Goal: Information Seeking & Learning: Learn about a topic

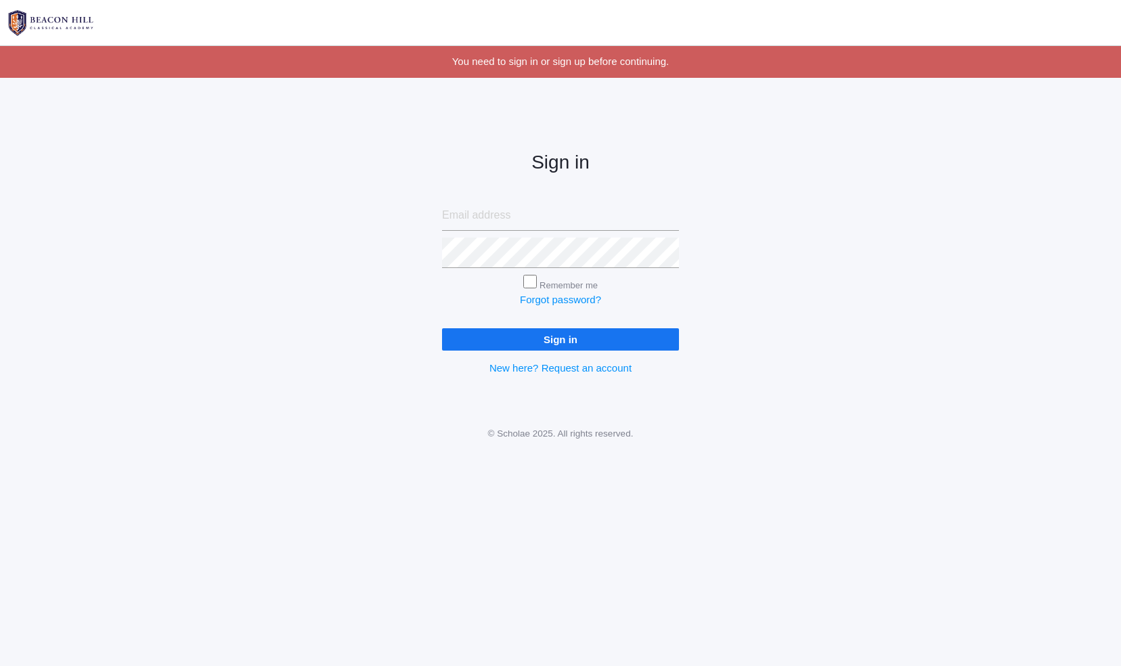
click at [489, 213] on input "email" at bounding box center [560, 215] width 237 height 30
type input "[PERSON_NAME][EMAIL_ADDRESS][PERSON_NAME][DOMAIN_NAME]"
click at [442, 328] on input "Sign in" at bounding box center [560, 339] width 237 height 22
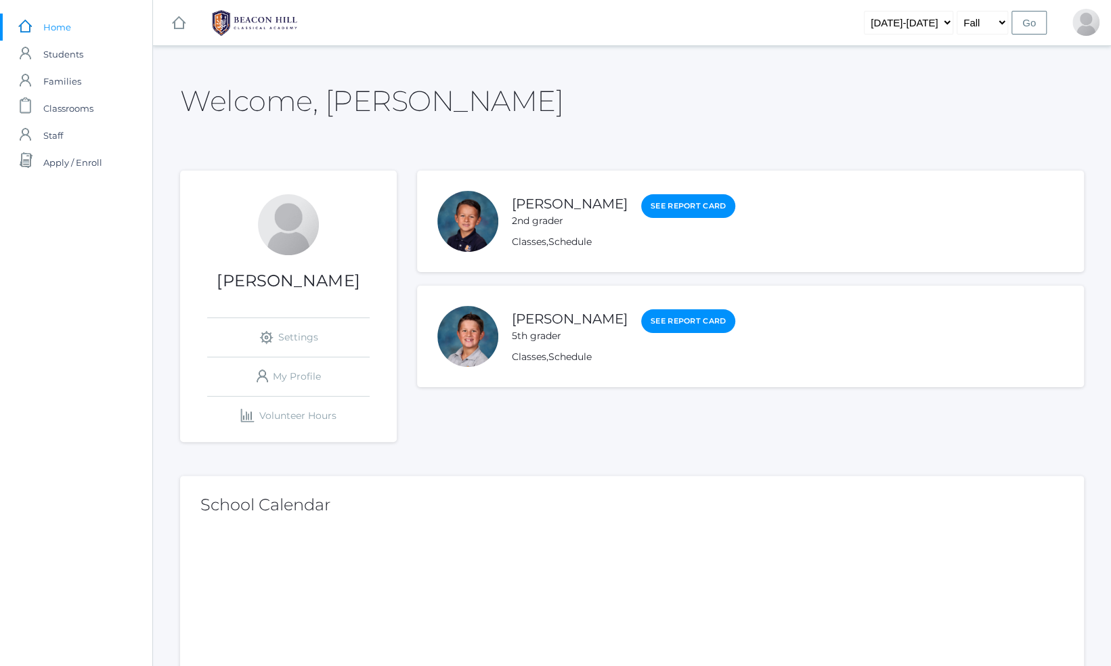
click at [465, 340] on div at bounding box center [467, 336] width 61 height 61
click at [524, 318] on link "[PERSON_NAME]" at bounding box center [570, 319] width 116 height 17
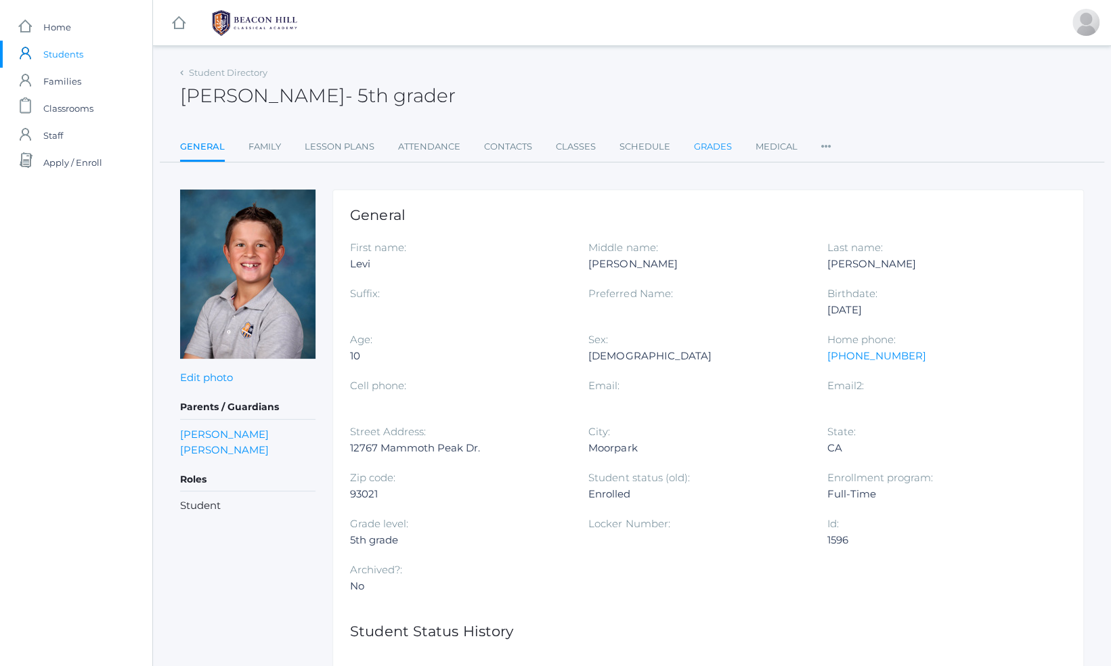
click at [701, 138] on link "Grades" at bounding box center [713, 146] width 38 height 27
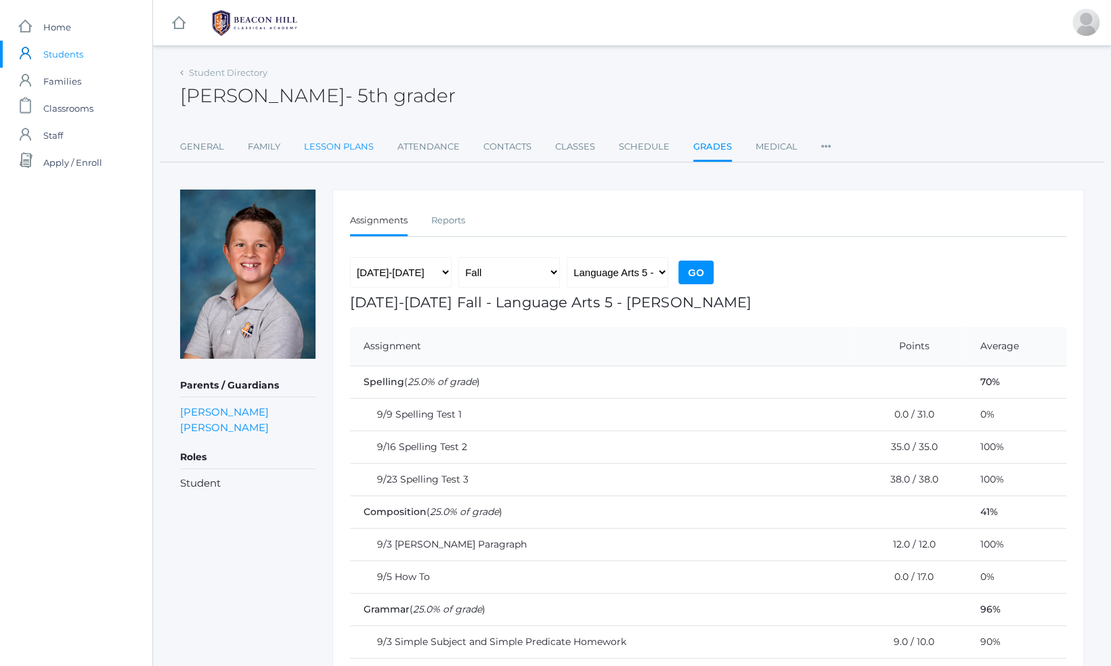
click at [344, 141] on link "Lesson Plans" at bounding box center [339, 146] width 70 height 27
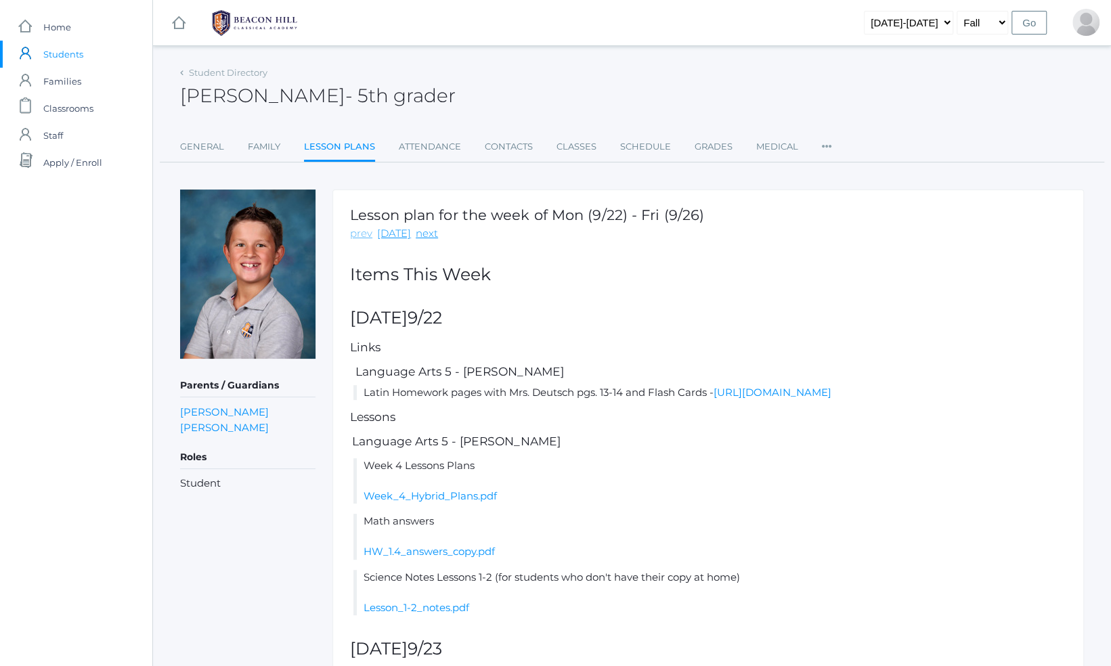
click at [363, 233] on link "prev" at bounding box center [361, 234] width 22 height 16
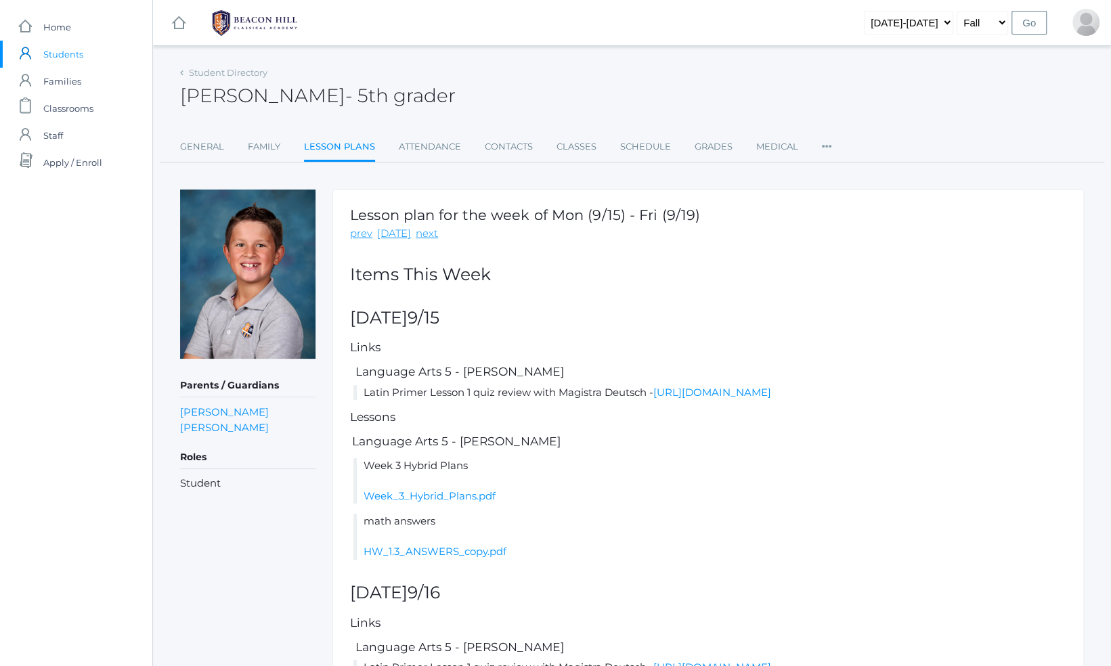
click at [363, 233] on link "prev" at bounding box center [361, 234] width 22 height 16
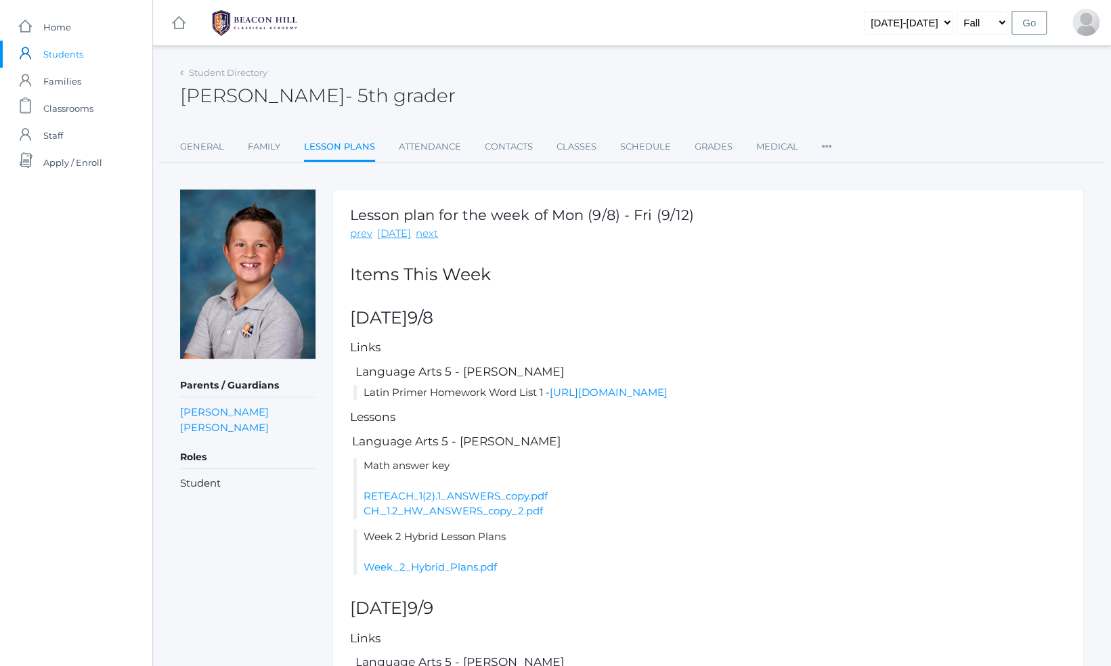
click at [363, 233] on link "prev" at bounding box center [361, 234] width 22 height 16
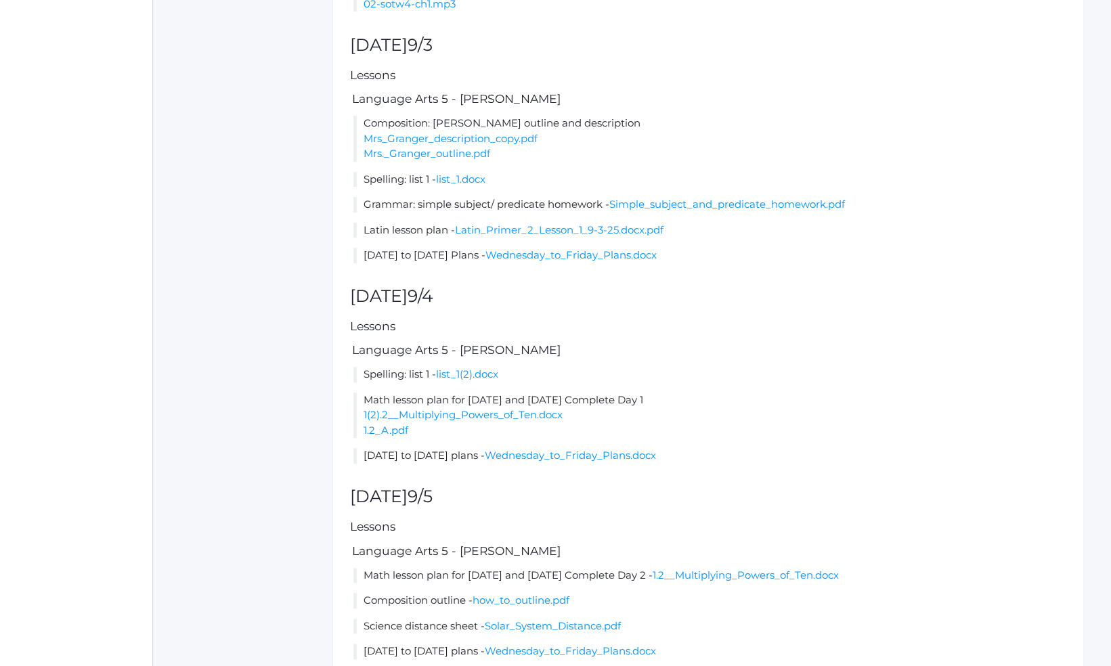
scroll to position [562, 0]
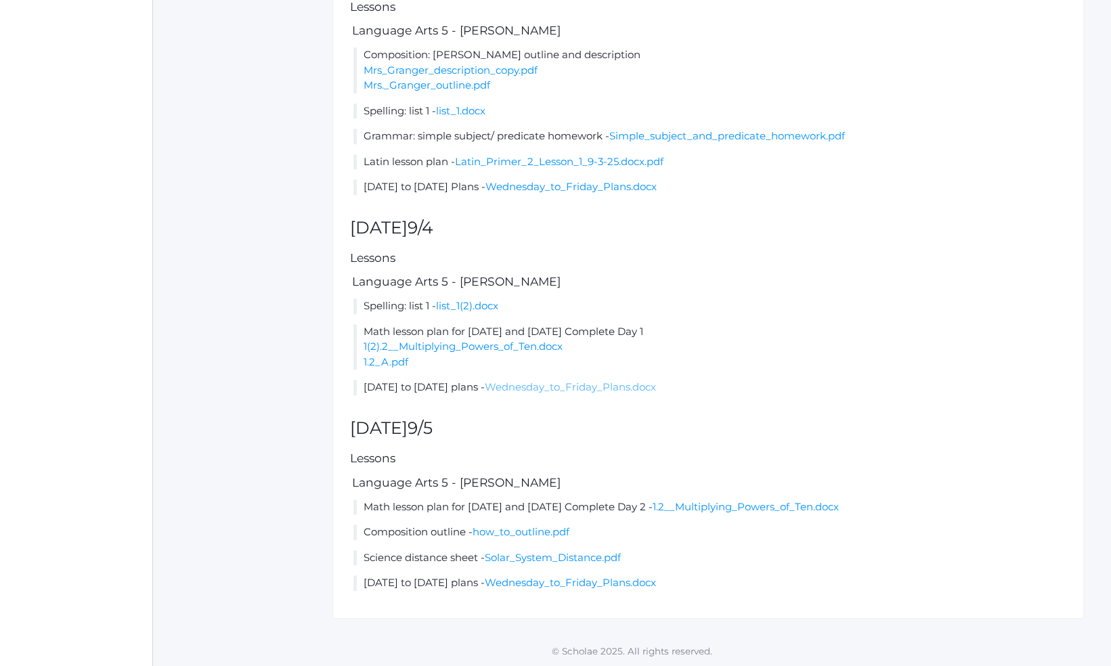
click at [601, 383] on link "Wednesday_to_Friday_Plans.docx" at bounding box center [570, 386] width 171 height 13
click at [537, 529] on link "how_to_outline.pdf" at bounding box center [521, 531] width 97 height 13
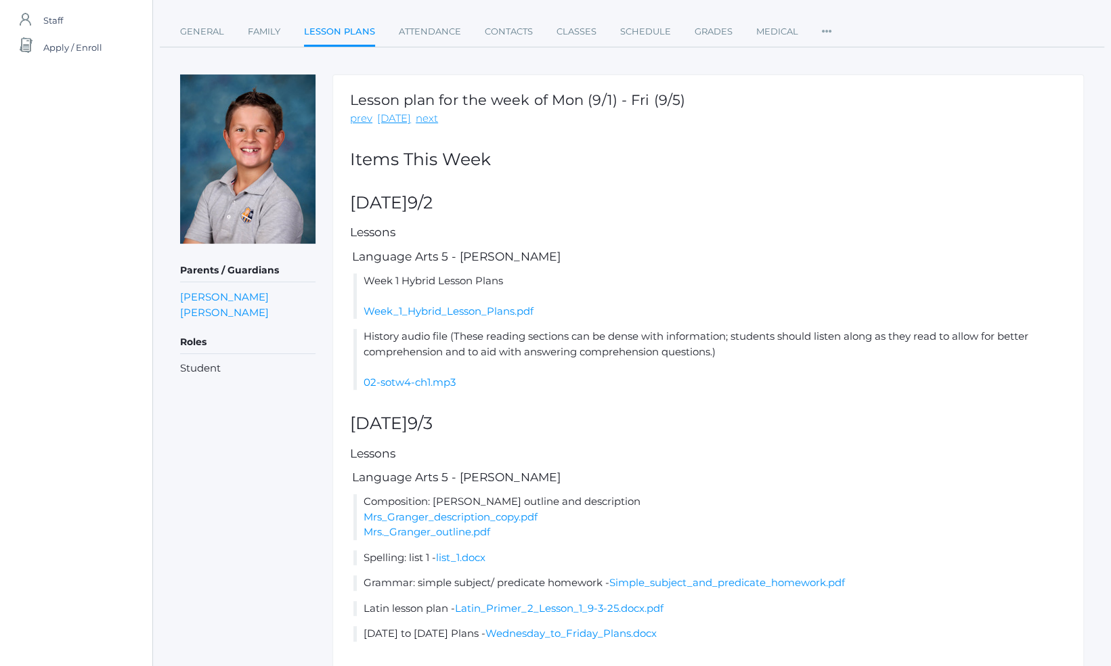
scroll to position [0, 0]
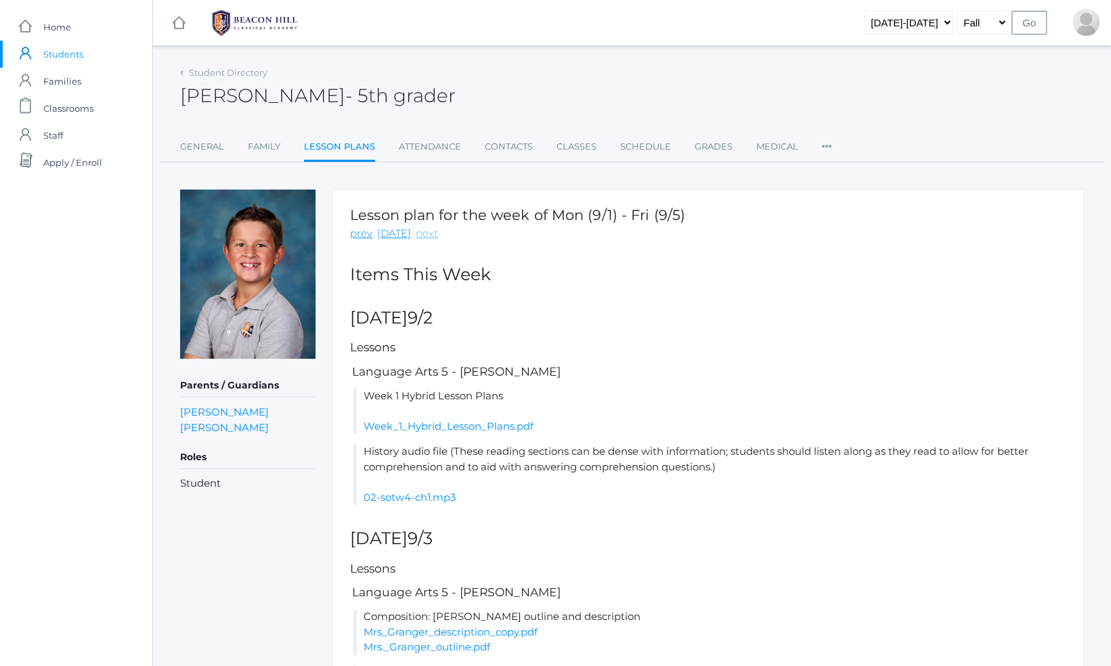
click at [416, 236] on link "next" at bounding box center [427, 234] width 22 height 16
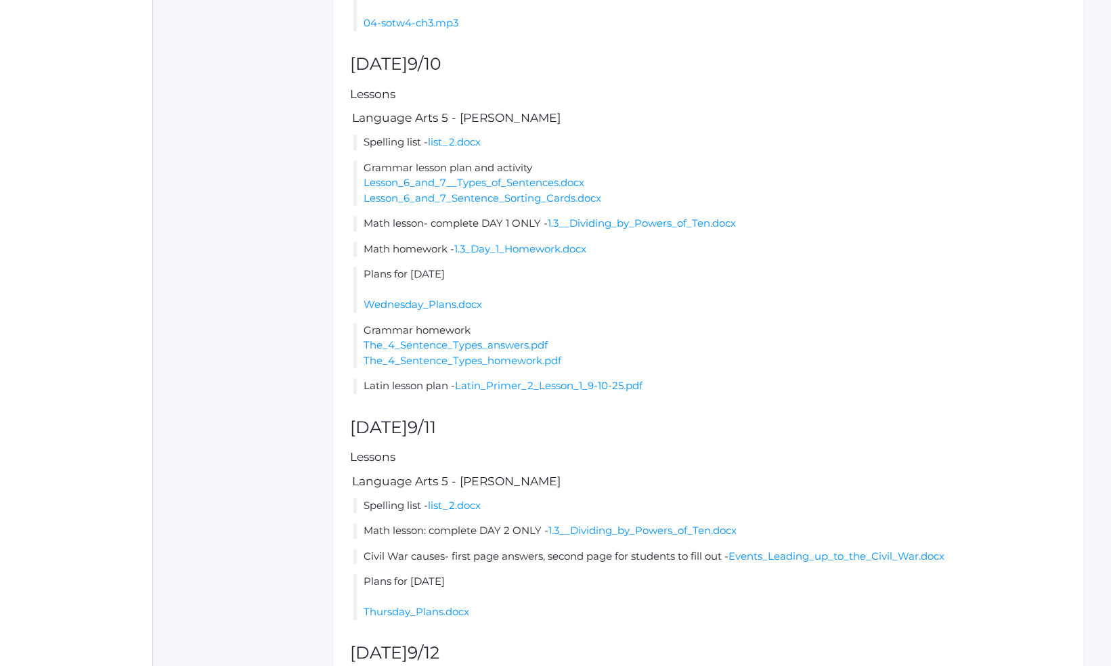
scroll to position [766, 0]
click at [431, 300] on link "Wednesday_Plans.docx" at bounding box center [423, 301] width 118 height 13
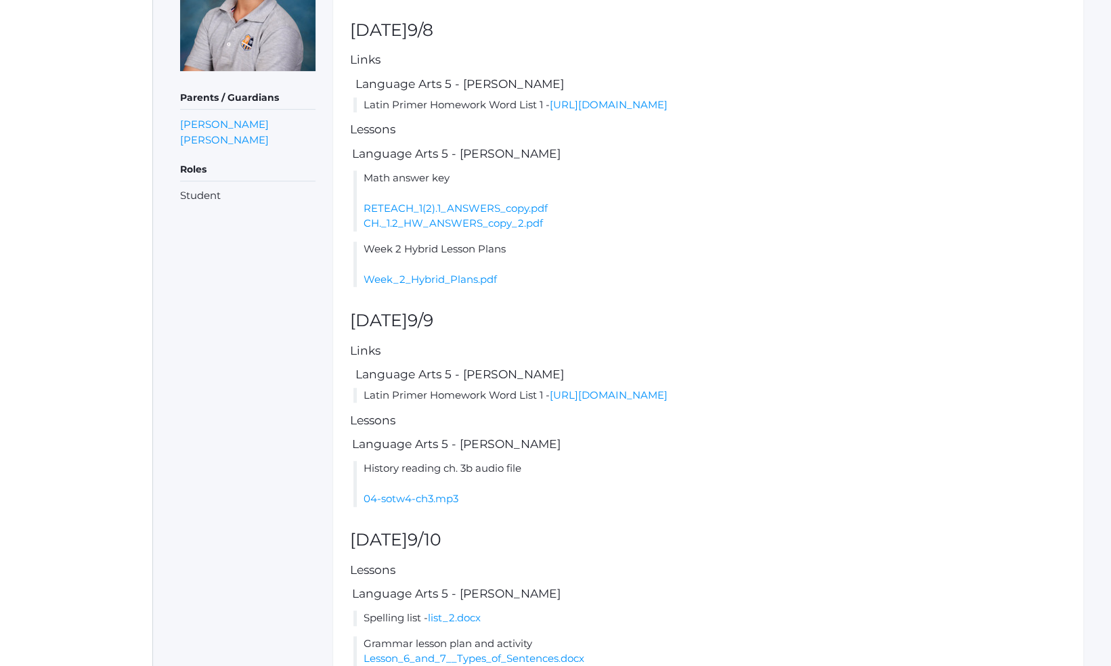
scroll to position [287, 0]
click at [586, 393] on link "[URL][DOMAIN_NAME]" at bounding box center [609, 395] width 118 height 13
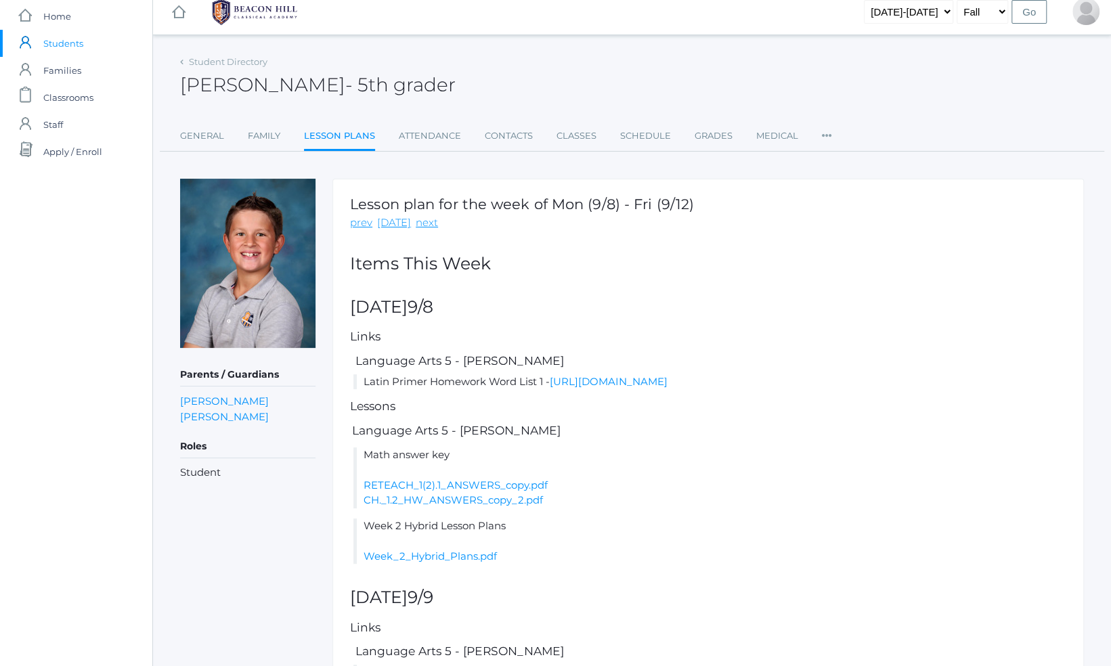
scroll to position [0, 0]
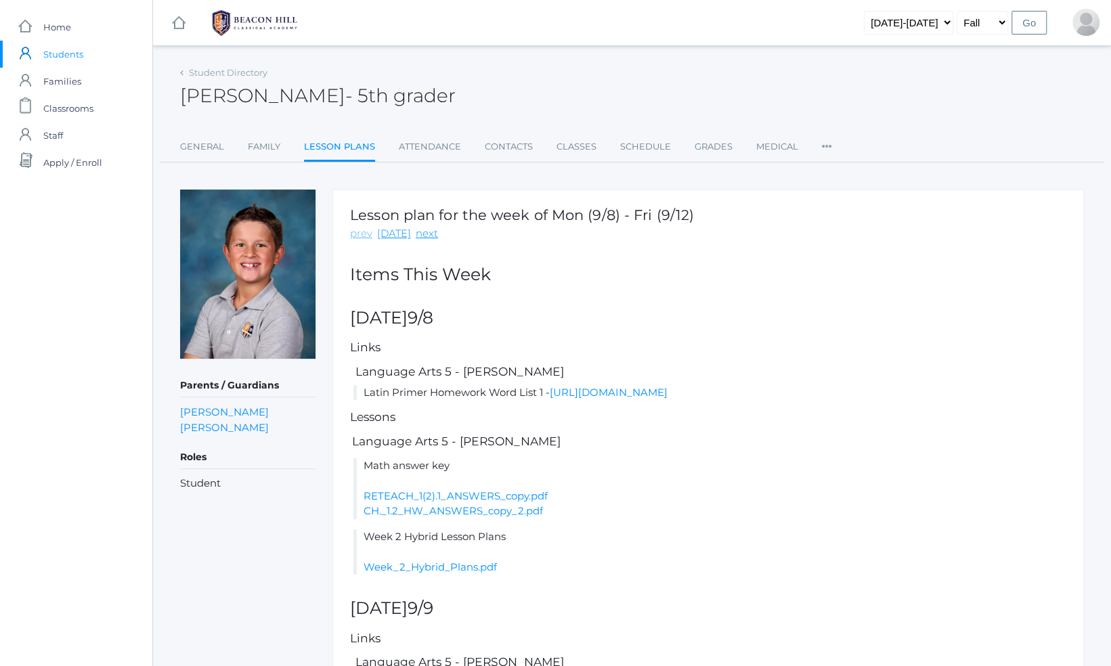
click at [364, 229] on link "prev" at bounding box center [361, 234] width 22 height 16
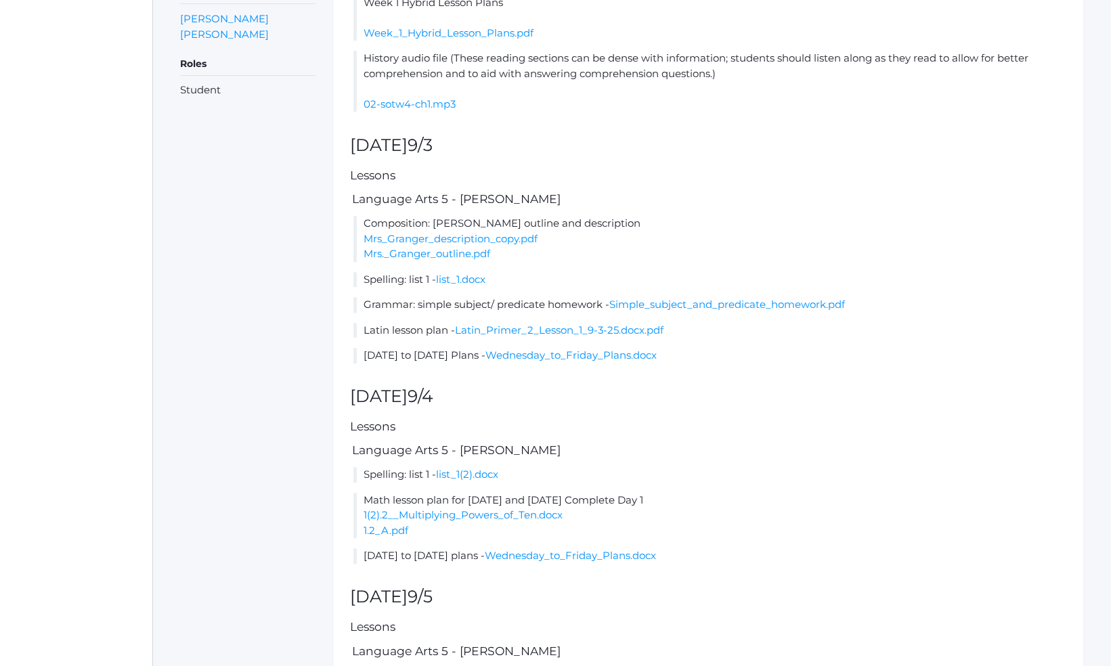
scroll to position [410, 0]
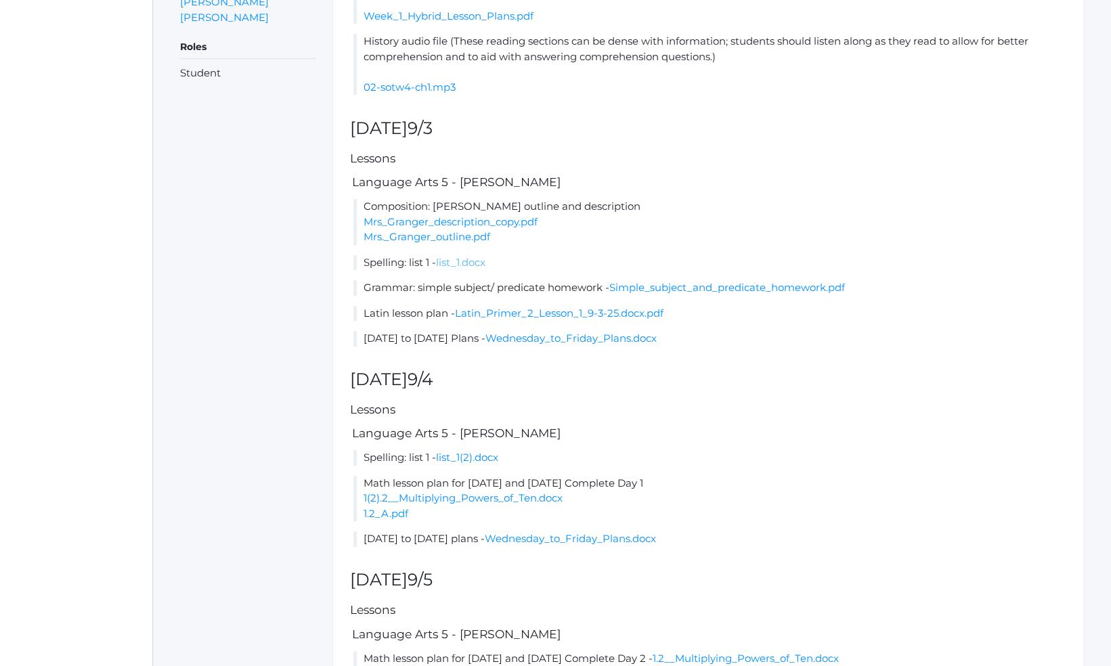
click at [478, 262] on link "list_1.docx" at bounding box center [460, 262] width 49 height 13
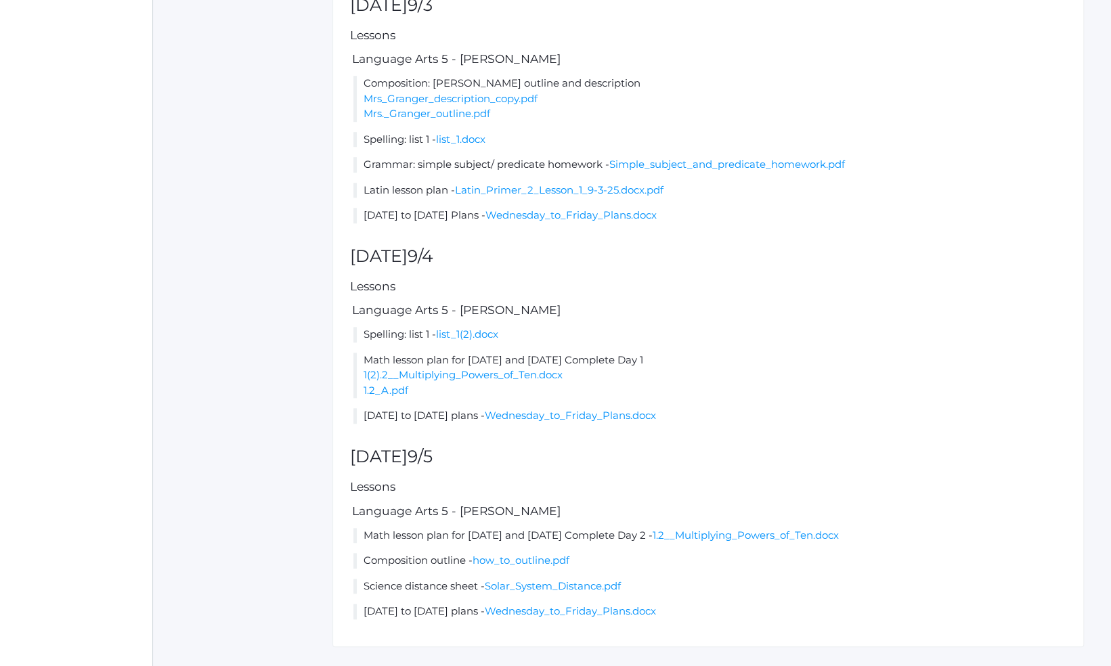
scroll to position [540, 0]
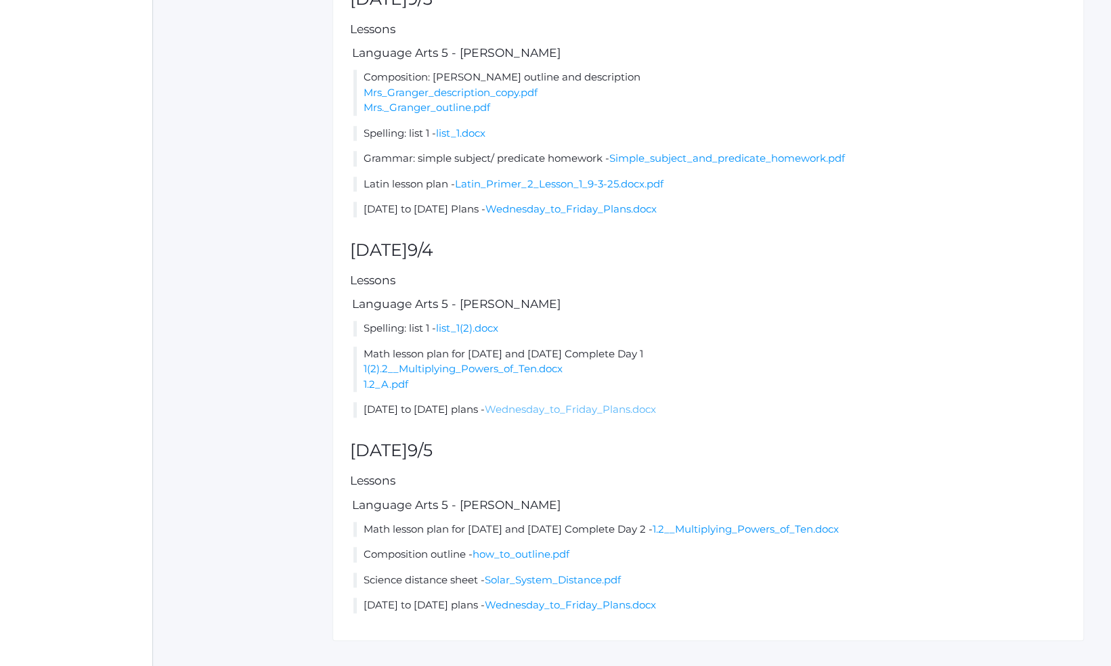
click at [544, 403] on link "Wednesday_to_Friday_Plans.docx" at bounding box center [570, 409] width 171 height 13
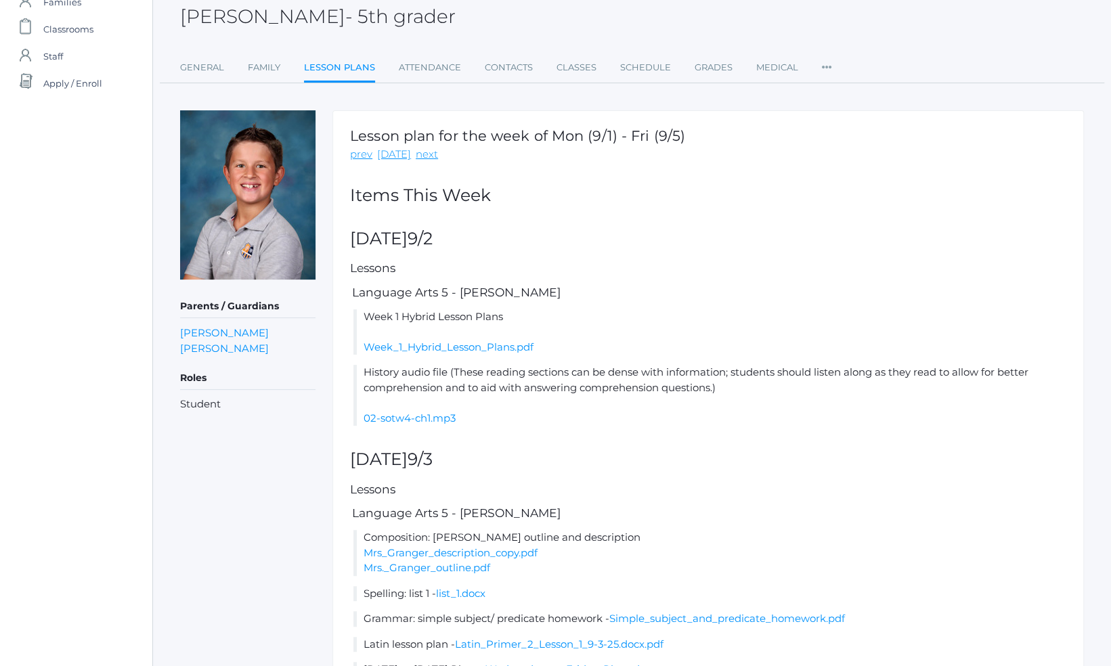
scroll to position [0, 0]
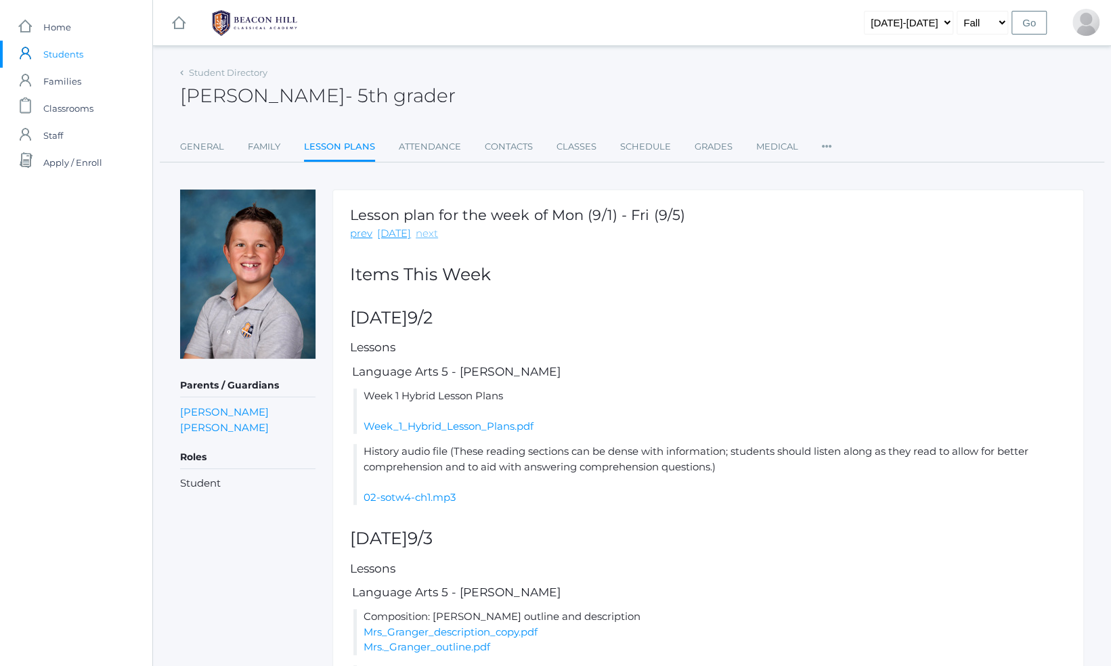
click at [416, 237] on link "next" at bounding box center [427, 234] width 22 height 16
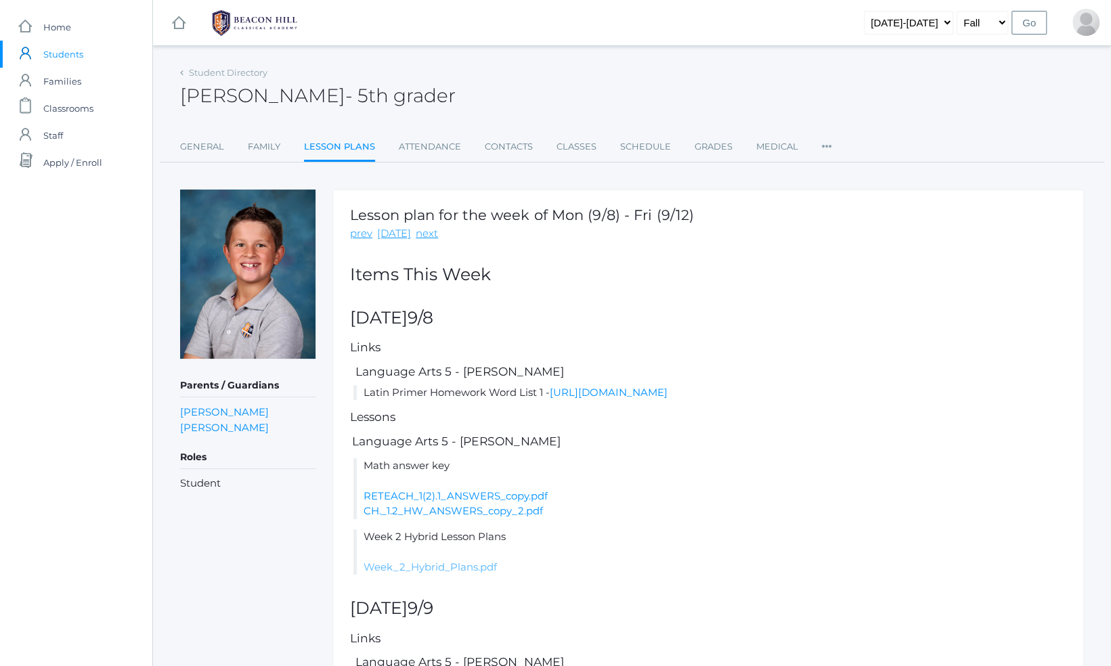
click at [406, 563] on link "Week_2_Hybrid_Plans.pdf" at bounding box center [430, 567] width 133 height 13
click at [63, 23] on span "Home" at bounding box center [57, 27] width 28 height 27
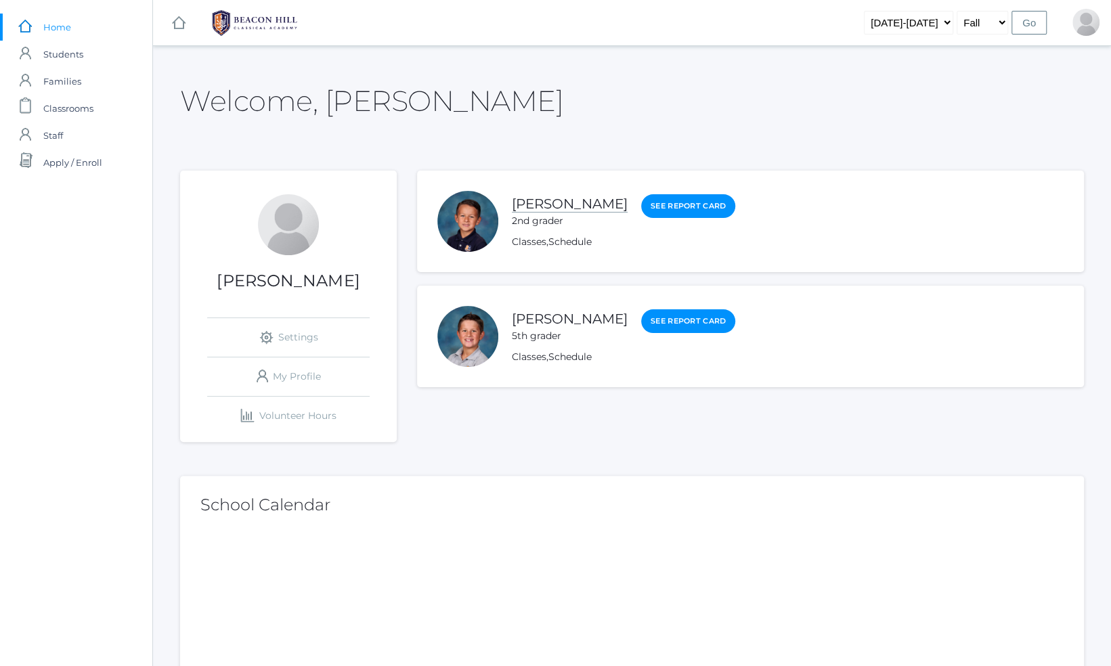
click at [554, 211] on link "[PERSON_NAME]" at bounding box center [570, 204] width 116 height 17
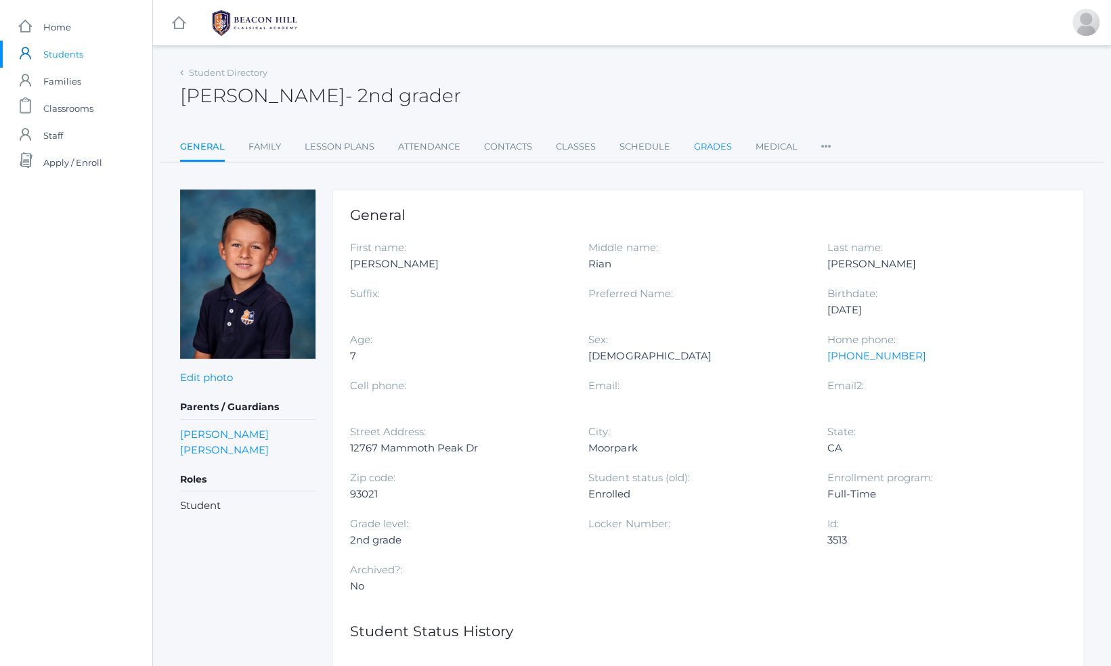
click at [726, 137] on link "Grades" at bounding box center [713, 146] width 38 height 27
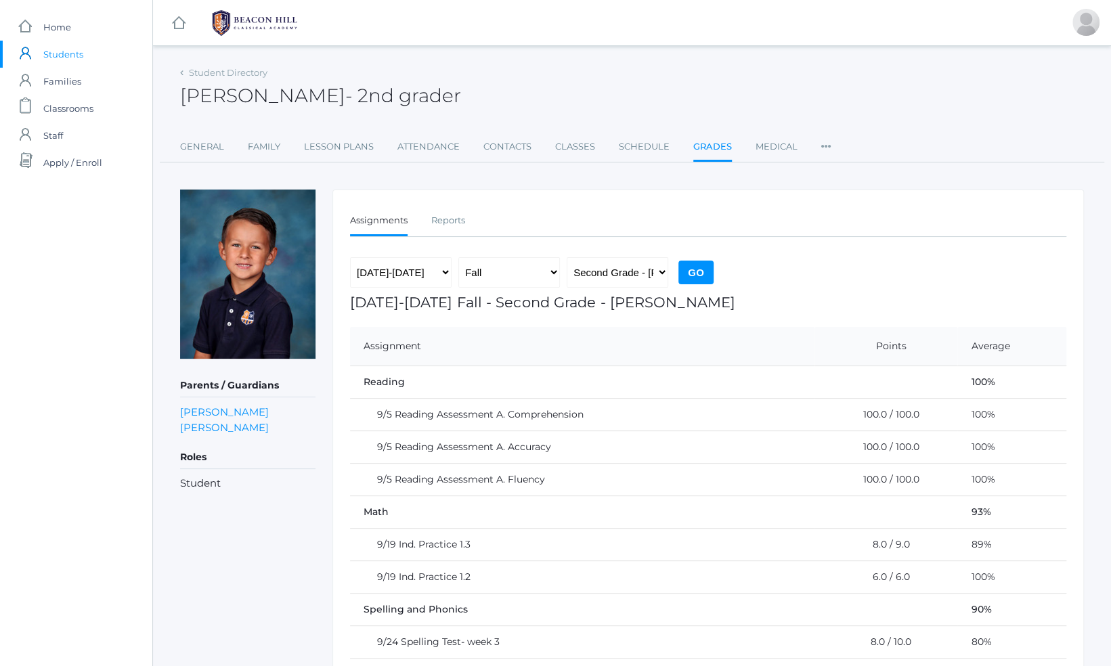
scroll to position [184, 0]
